Goal: Task Accomplishment & Management: Use online tool/utility

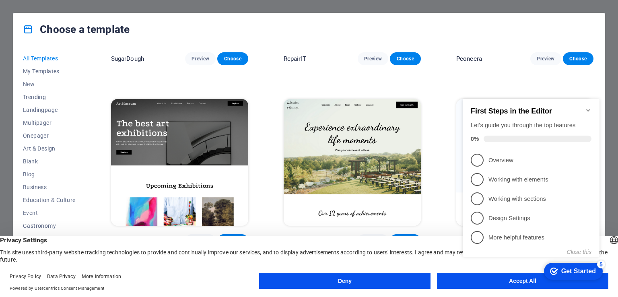
scroll to position [138, 0]
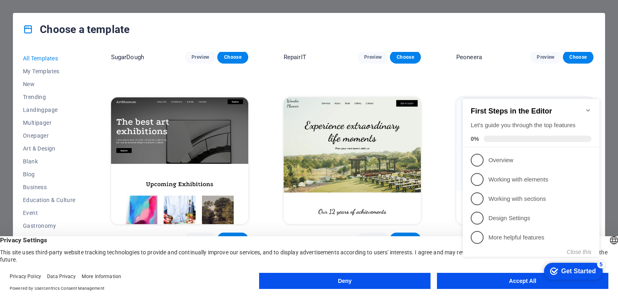
click div "checkmark Get Started 5 First Steps in the Editor Let's guide you through the t…"
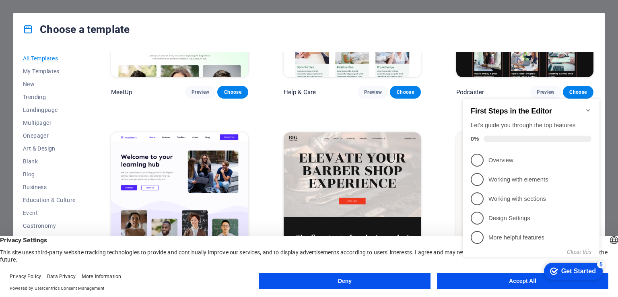
scroll to position [645, 0]
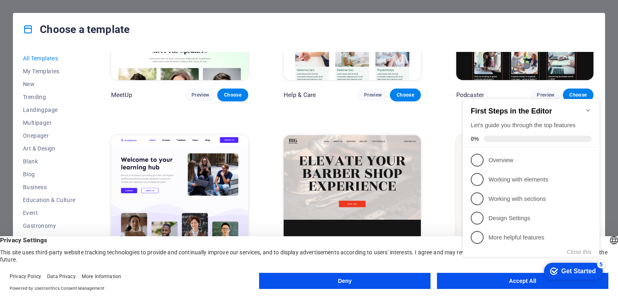
click at [589, 109] on icon "Minimize checklist" at bounding box center [588, 110] width 4 height 2
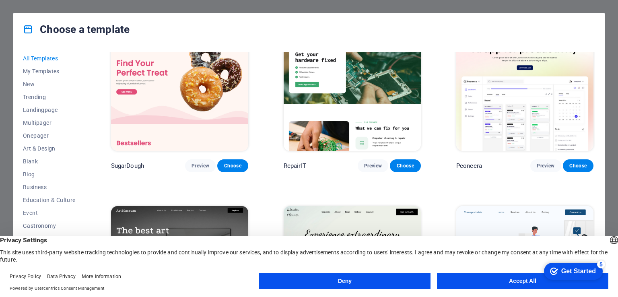
scroll to position [0, 0]
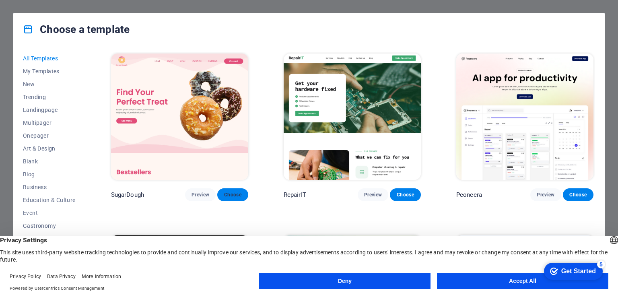
click at [233, 192] on span "Choose" at bounding box center [233, 195] width 18 height 6
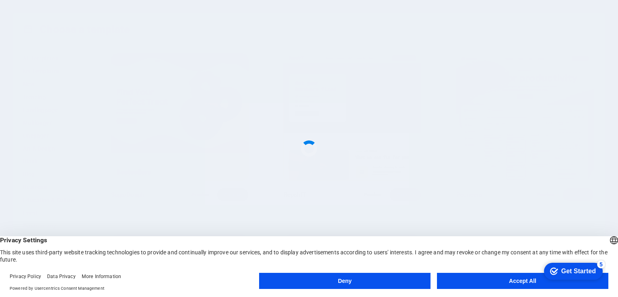
click at [513, 278] on button "Accept All" at bounding box center [522, 281] width 171 height 16
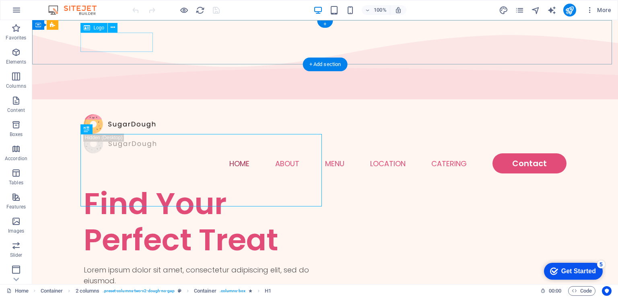
click at [132, 114] on div at bounding box center [325, 124] width 483 height 20
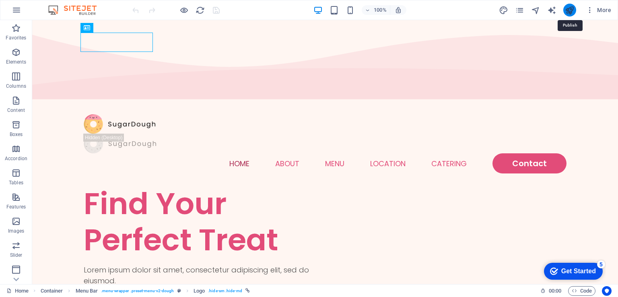
click at [572, 10] on icon "publish" at bounding box center [569, 10] width 9 height 9
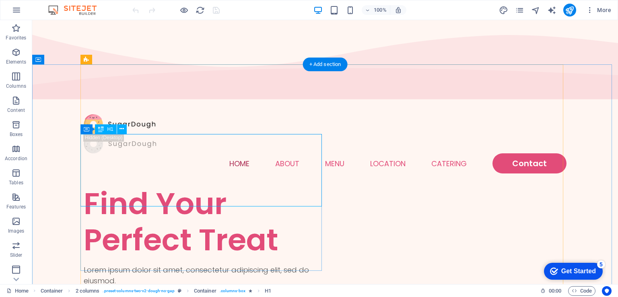
click at [161, 185] on div "Find Your Perfect Treat" at bounding box center [204, 221] width 241 height 72
click at [157, 185] on div "Find Your Perfect Treat" at bounding box center [204, 221] width 241 height 72
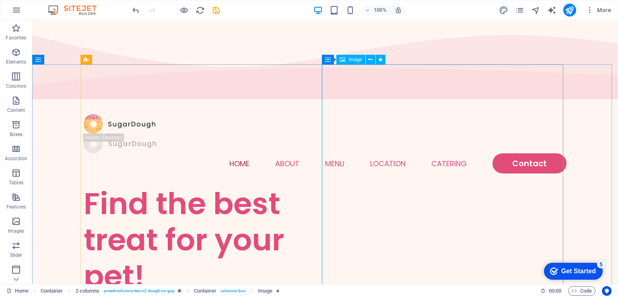
click at [349, 63] on div "Image" at bounding box center [350, 60] width 29 height 10
click at [351, 60] on span "Image" at bounding box center [354, 59] width 13 height 5
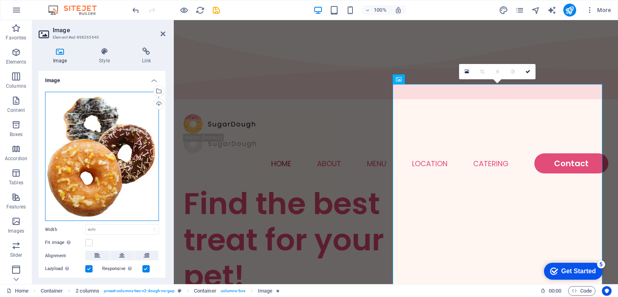
click at [77, 147] on div "Drag files here, click to choose files or select files from Files or our free s…" at bounding box center [102, 157] width 114 height 130
